Goal: Find specific page/section: Find specific page/section

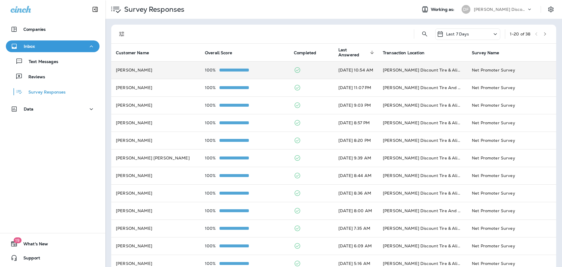
click at [227, 71] on span at bounding box center [233, 69] width 29 height 3
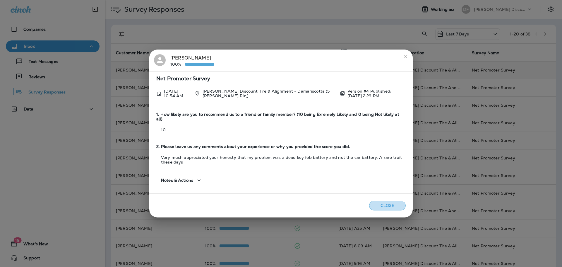
click at [391, 200] on button "Close" at bounding box center [387, 205] width 37 height 10
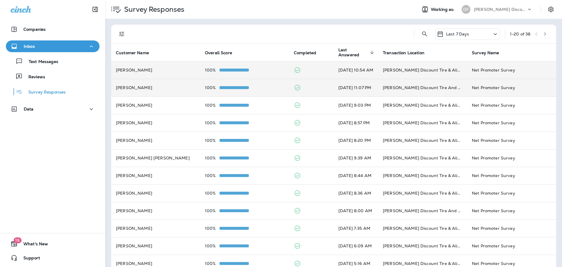
click at [234, 87] on span at bounding box center [233, 87] width 29 height 3
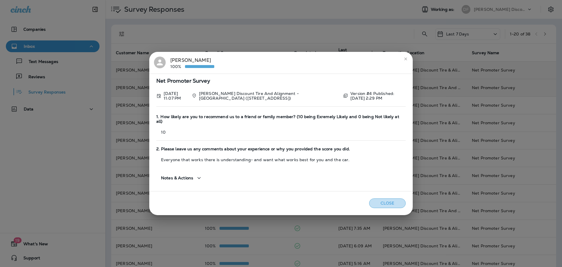
click at [383, 200] on button "Close" at bounding box center [387, 203] width 37 height 10
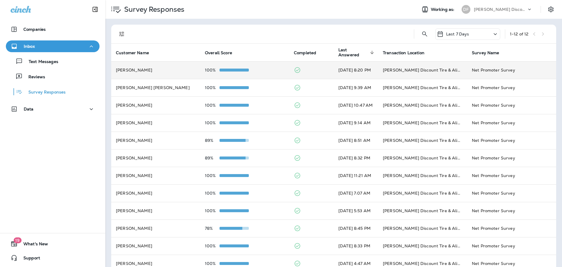
click at [229, 70] on span at bounding box center [233, 69] width 29 height 3
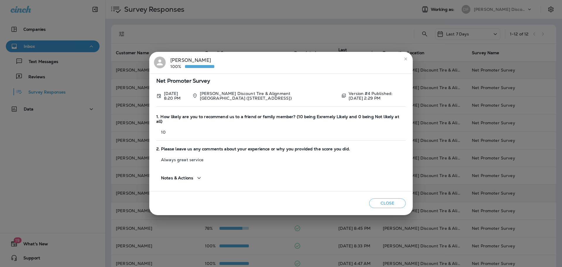
click at [381, 198] on button "Close" at bounding box center [387, 203] width 37 height 10
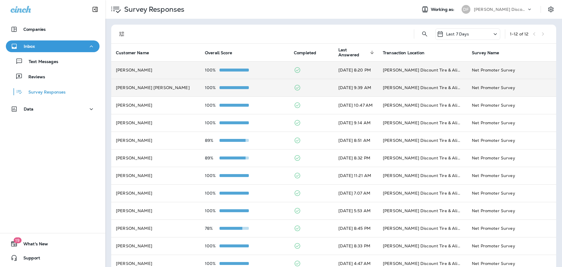
click at [230, 87] on span at bounding box center [233, 87] width 29 height 3
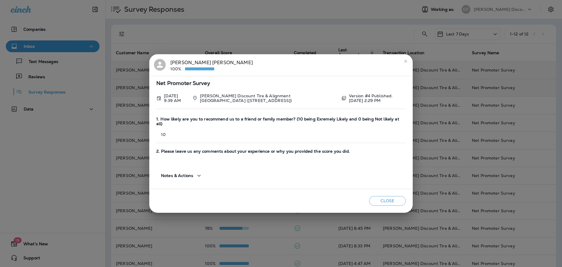
click at [390, 196] on button "Close" at bounding box center [387, 201] width 37 height 10
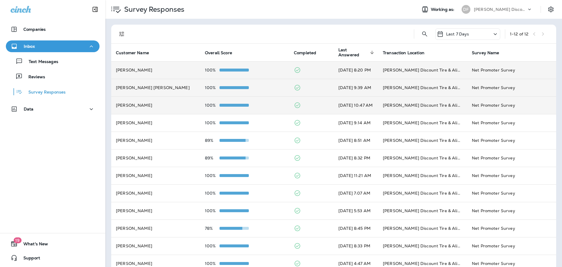
click at [233, 109] on td "100%" at bounding box center [244, 105] width 89 height 18
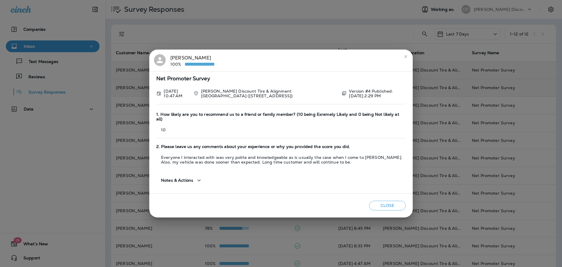
click at [388, 204] on button "Close" at bounding box center [387, 205] width 37 height 10
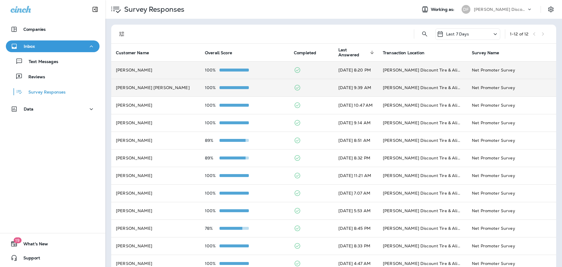
click at [219, 85] on div at bounding box center [233, 87] width 29 height 5
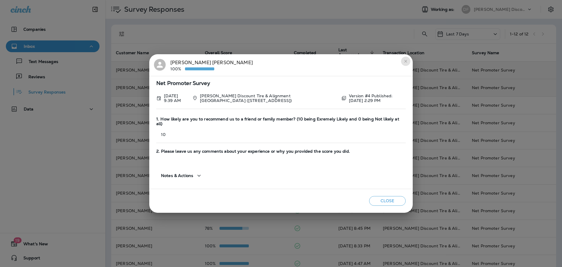
click at [405, 62] on icon "close" at bounding box center [405, 61] width 3 height 3
